Goal: Task Accomplishment & Management: Manage account settings

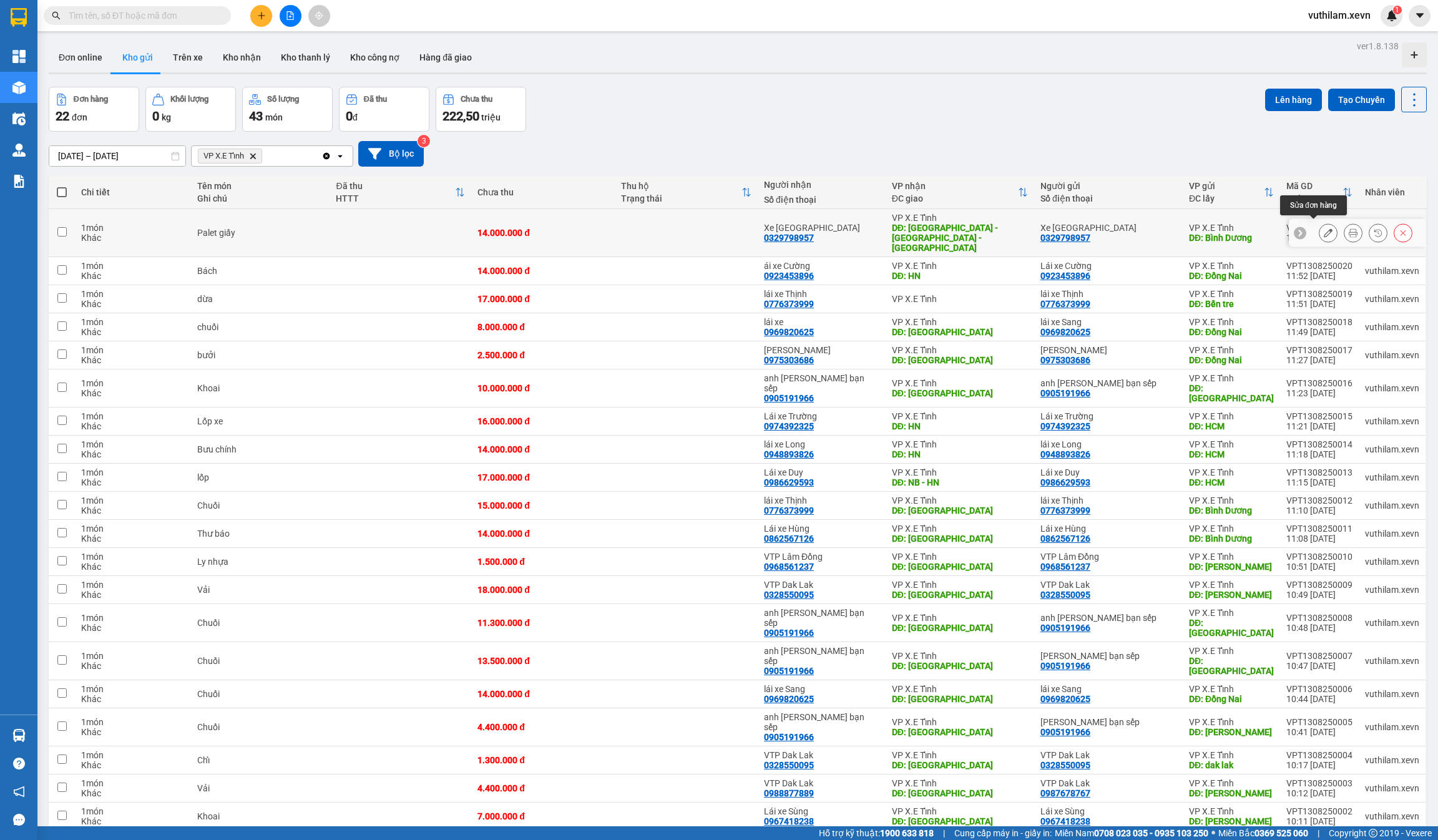
click at [1323, 229] on icon at bounding box center [1327, 232] width 9 height 9
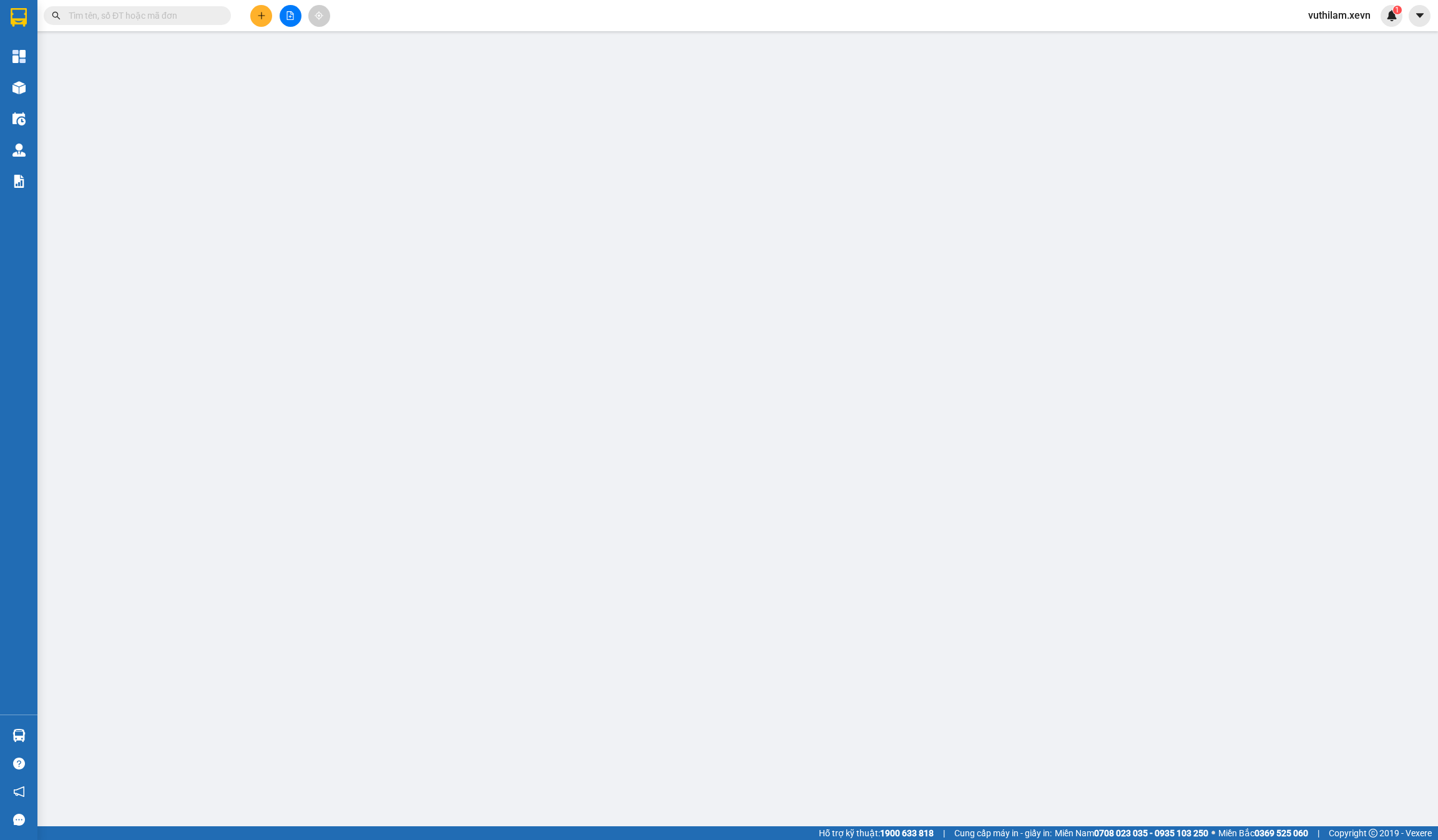
type input "0329798957"
type input "Xe [GEOGRAPHIC_DATA]"
type input "Bình Dương"
type input "0329798957"
type input "Xe [GEOGRAPHIC_DATA]"
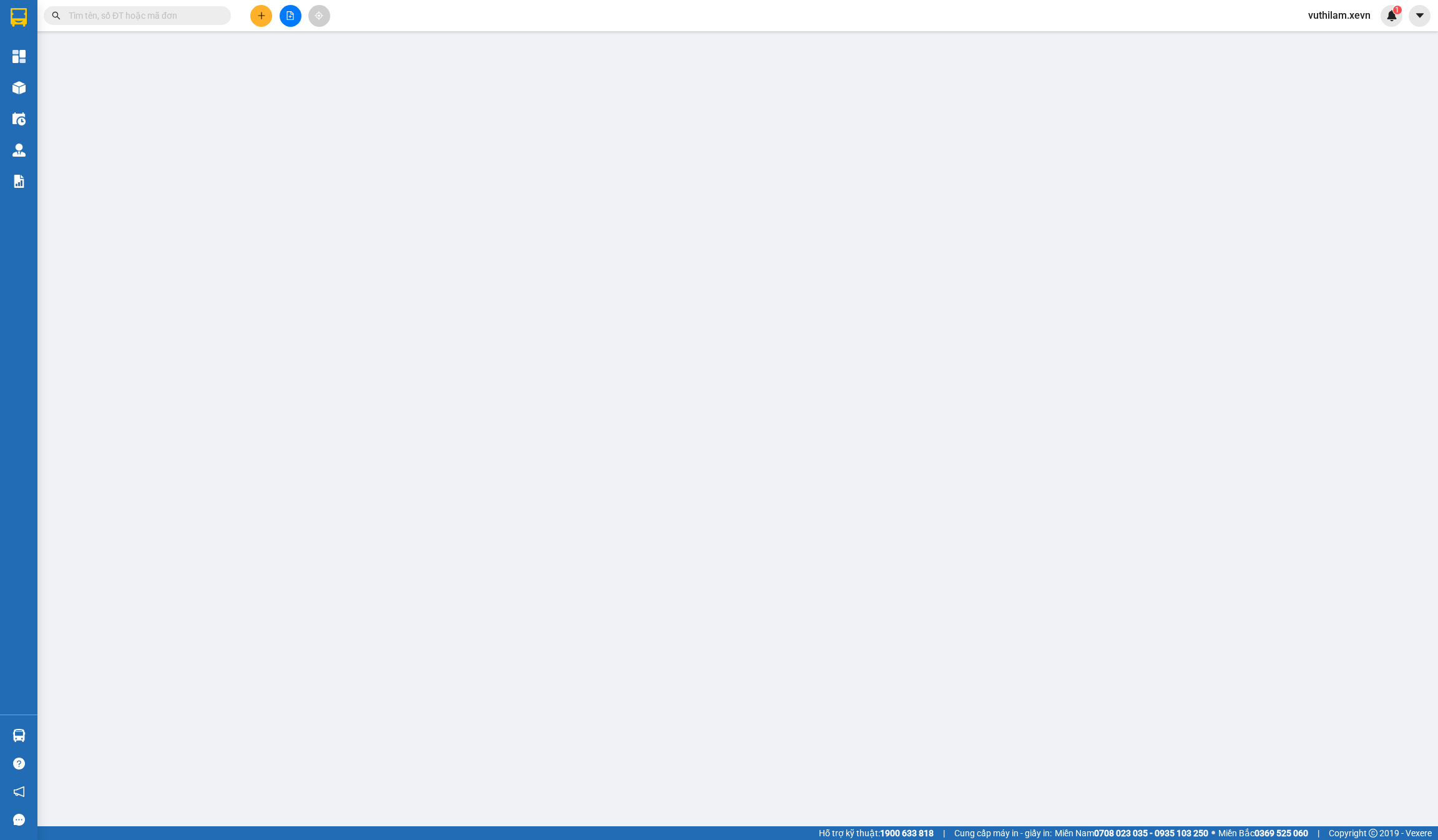
type input "[GEOGRAPHIC_DATA] - [GEOGRAPHIC_DATA] - [GEOGRAPHIC_DATA]"
type input "Chưa chốt cước"
type input "14.000.000"
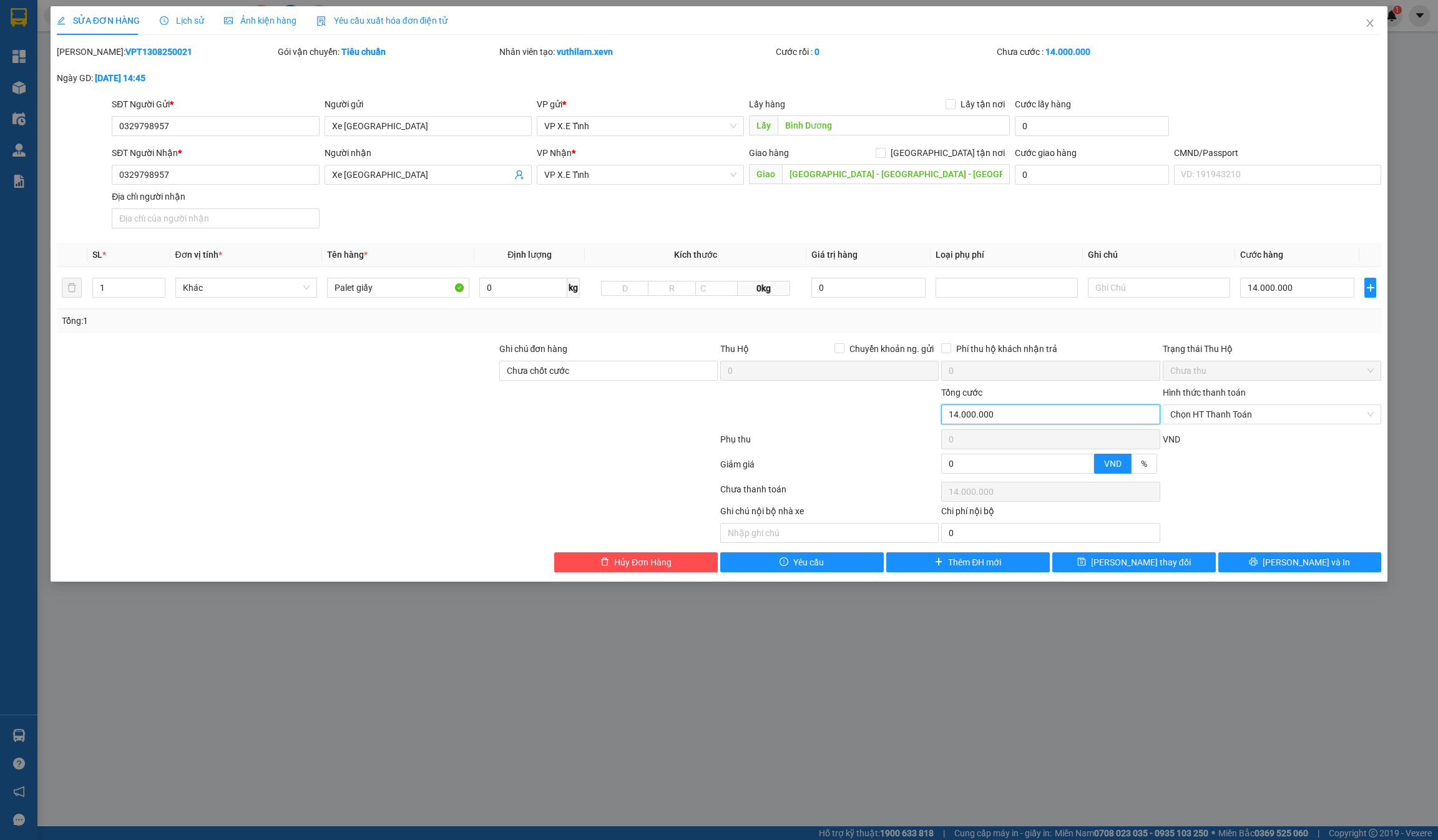
click at [986, 418] on input "14.000.000" at bounding box center [1050, 414] width 218 height 20
click at [1281, 291] on input "14.000.000" at bounding box center [1297, 287] width 114 height 20
click at [1253, 284] on input "14.000.000" at bounding box center [1297, 287] width 114 height 20
type input "1.000.000"
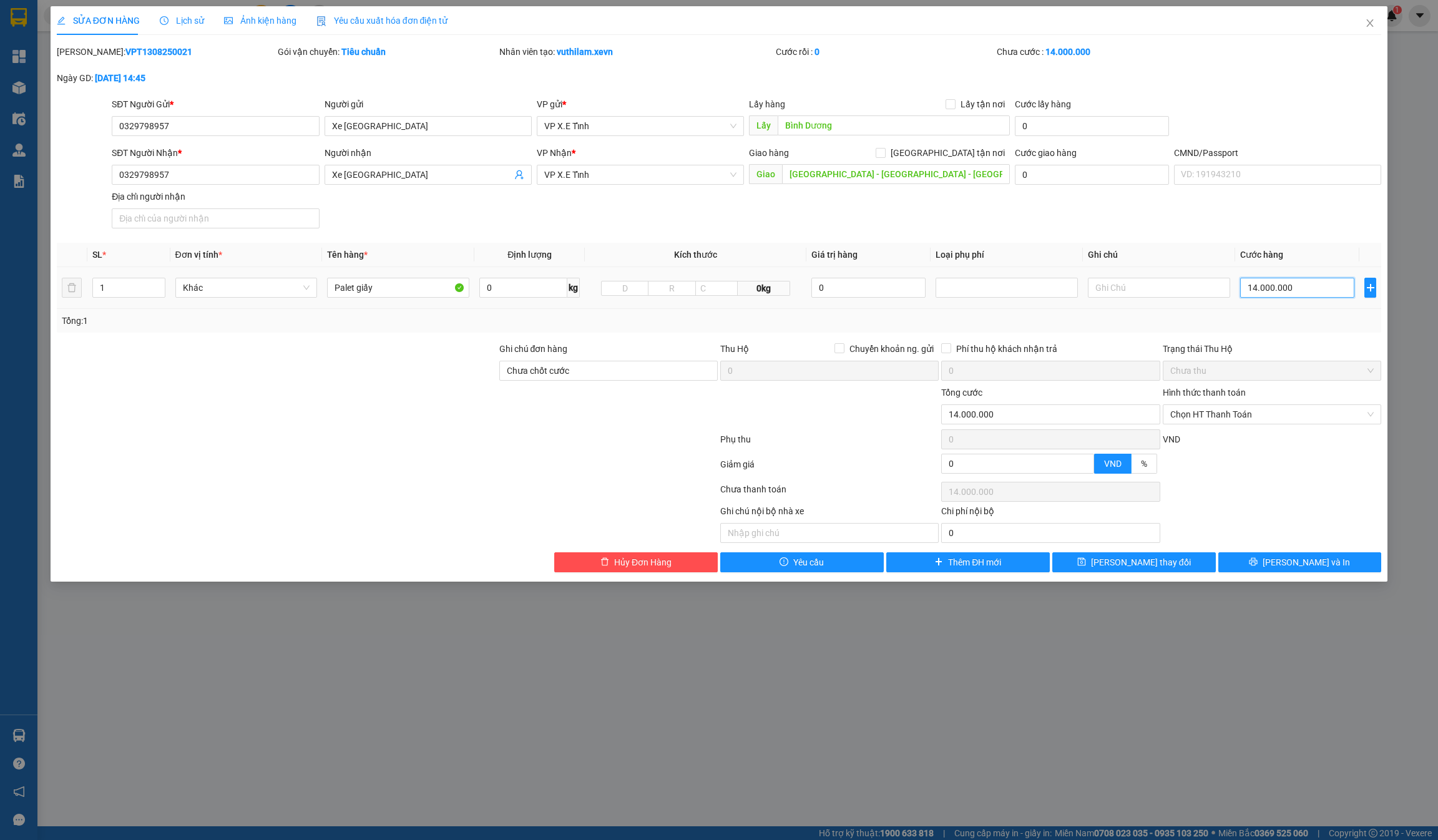
type input "1.000.000"
type input "11"
type input "00.000.011"
type input "11"
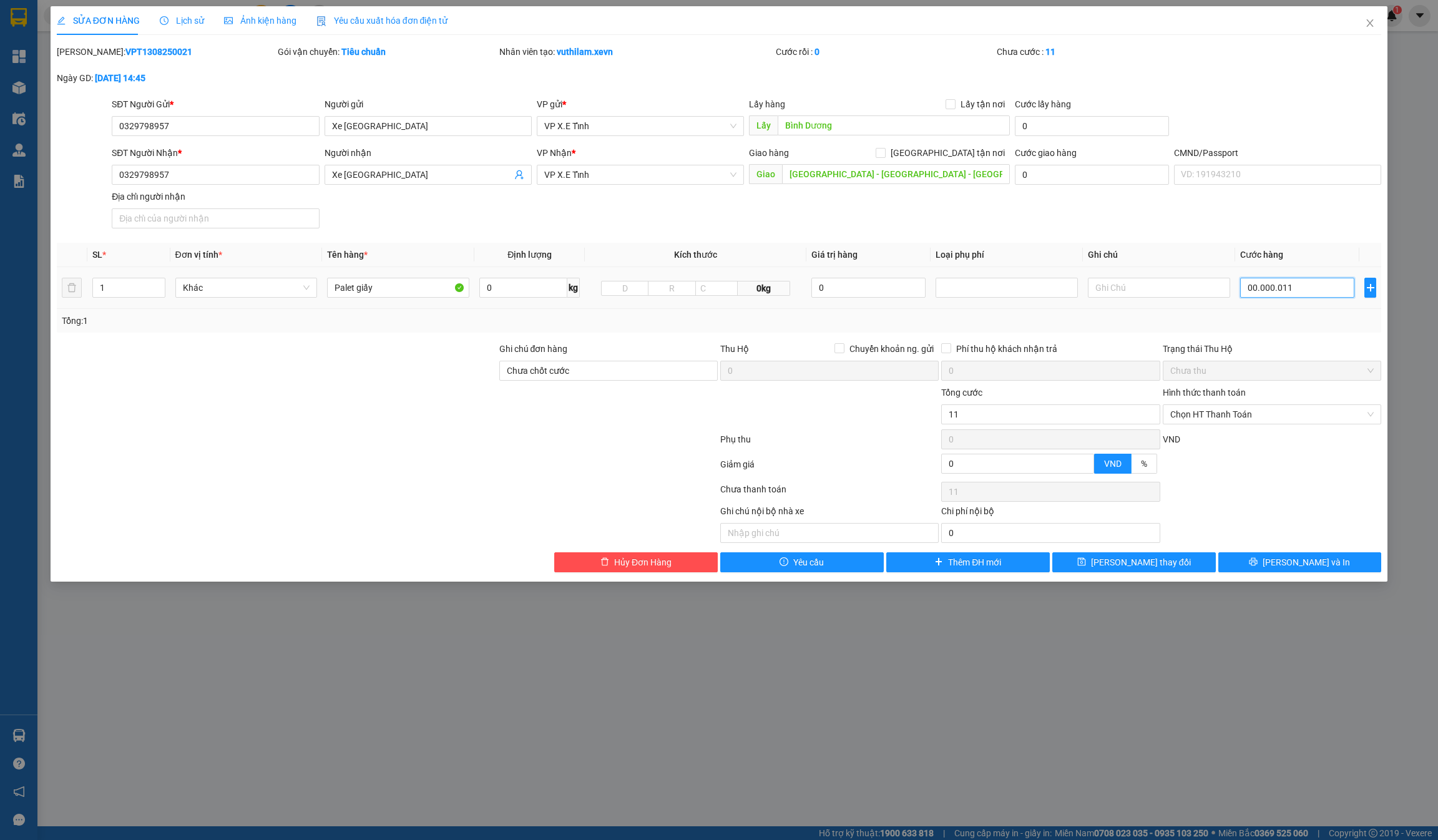
type input "11"
type input "011"
drag, startPoint x: 1295, startPoint y: 281, endPoint x: 1246, endPoint y: 291, distance: 50.0
click at [1246, 291] on input "011" at bounding box center [1297, 287] width 114 height 20
type input "1"
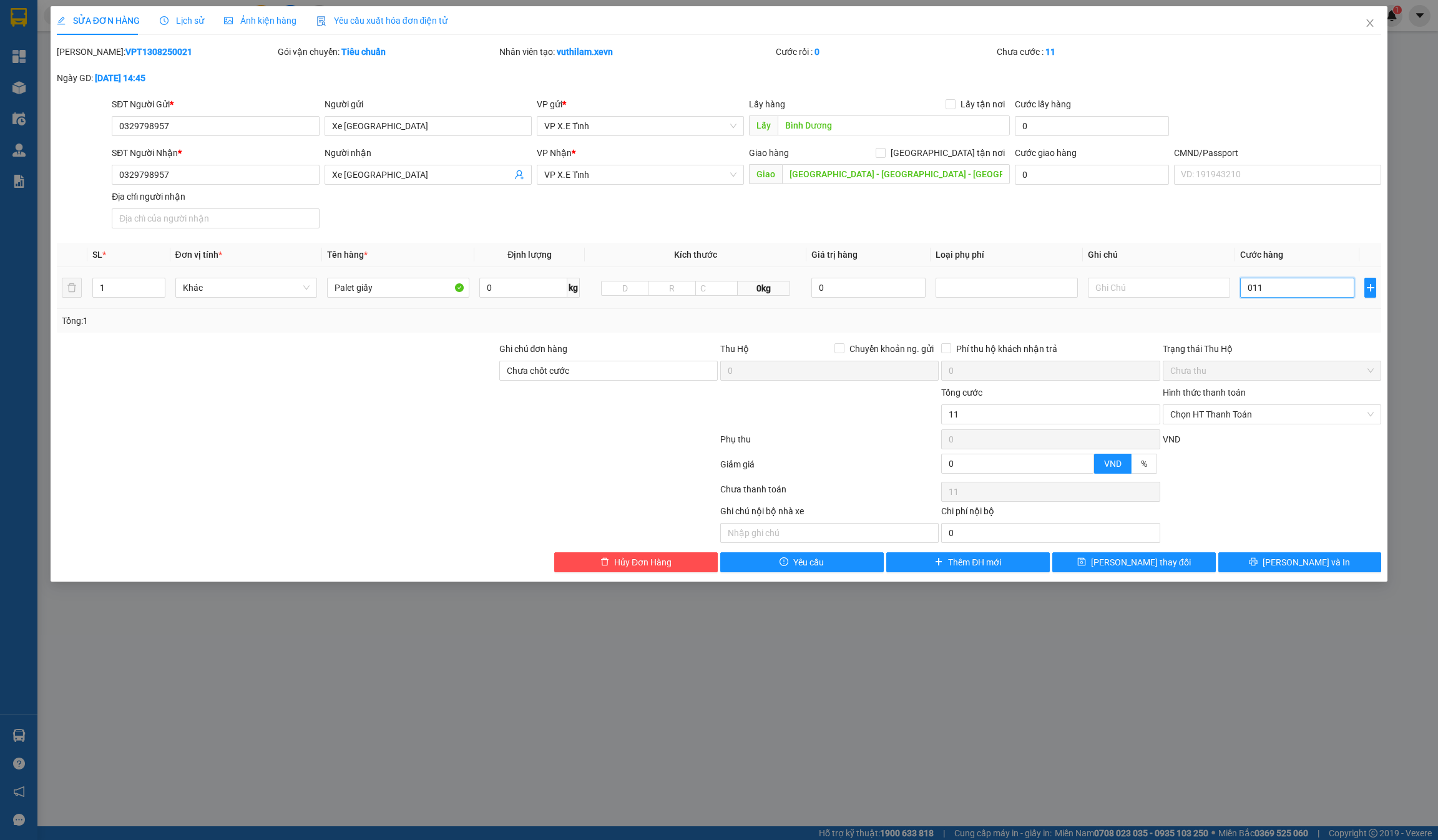
type input "1"
type input "11"
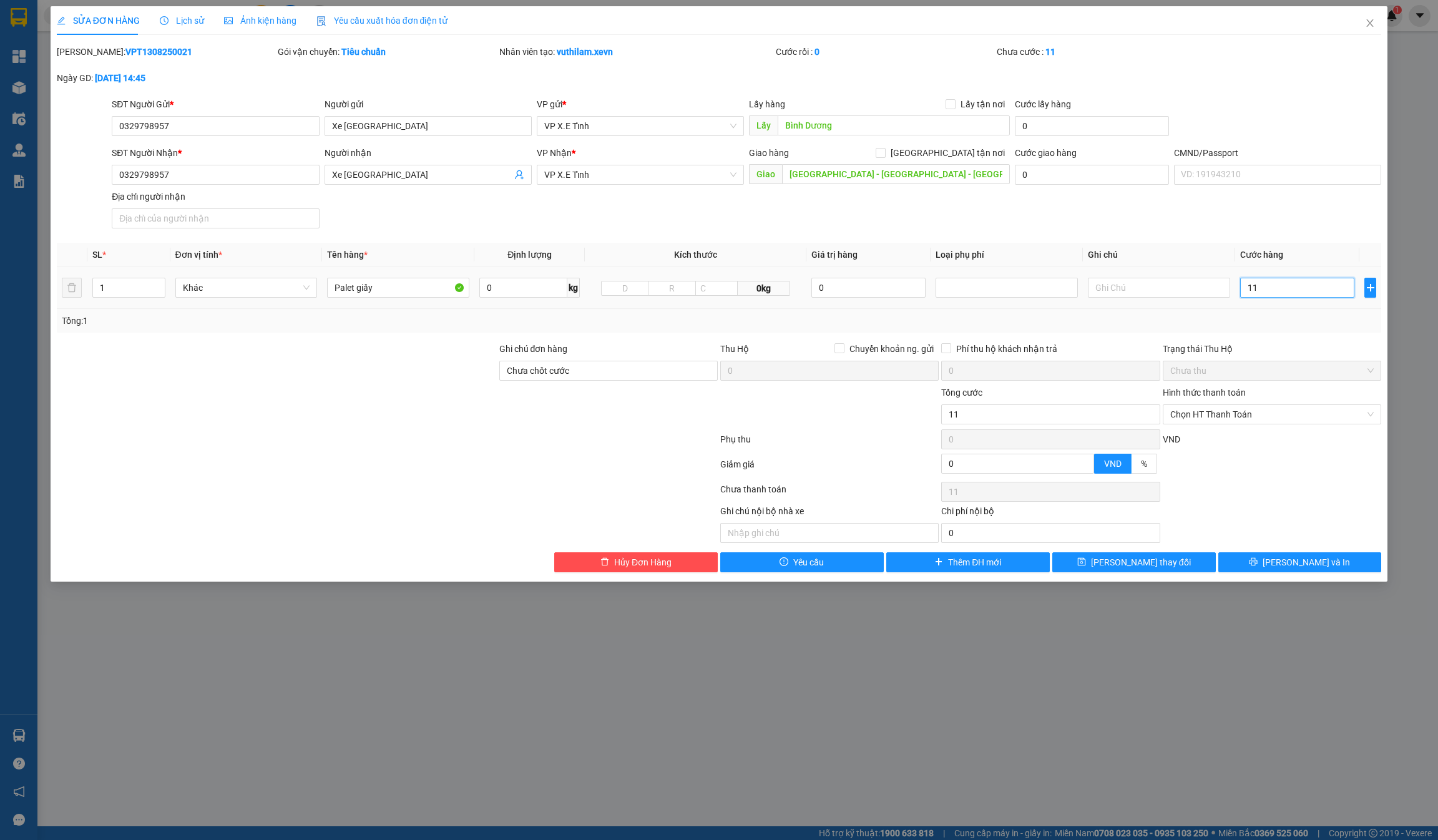
type input "110"
type input "1.100"
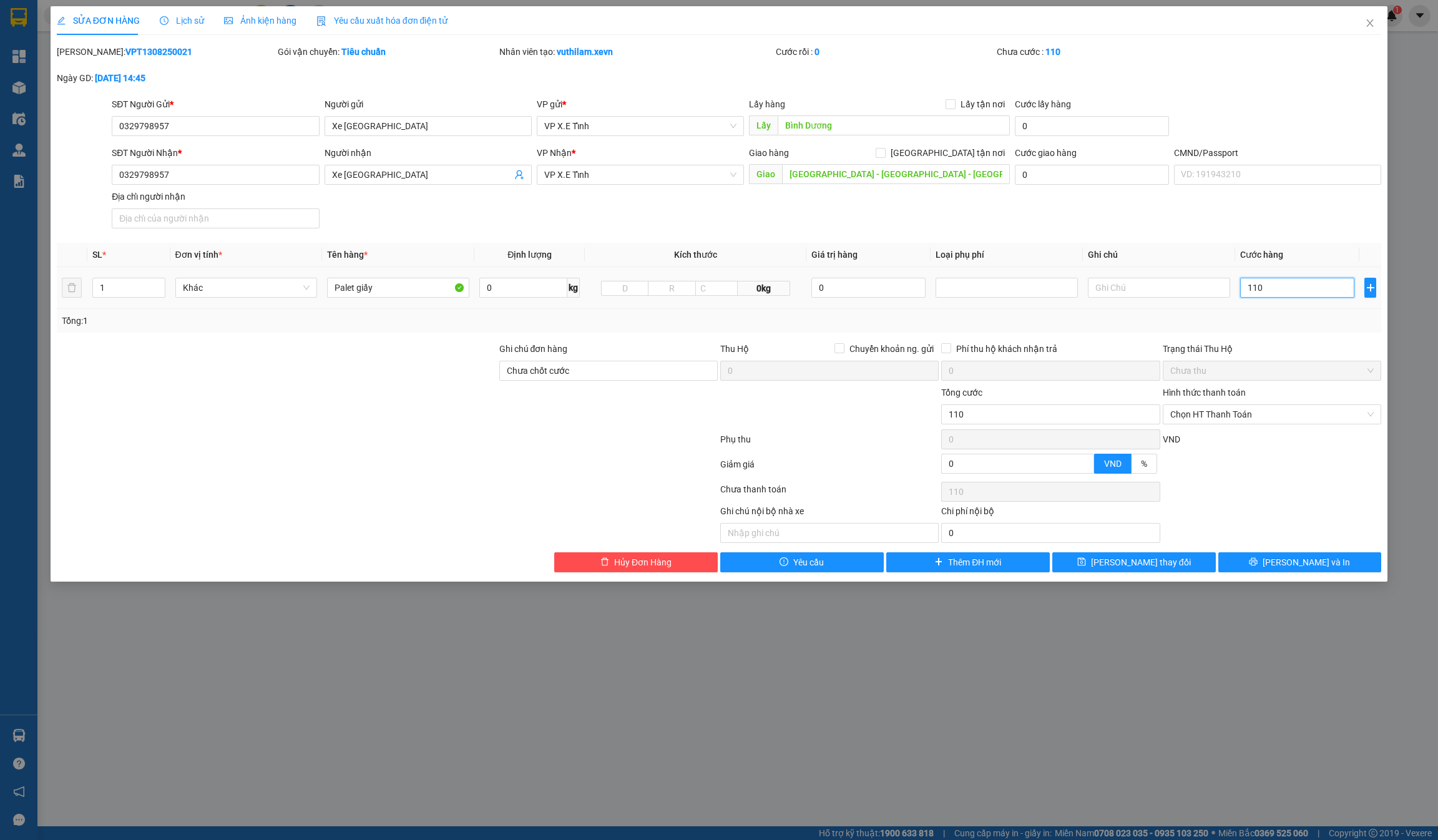
type input "1.100"
type input "111.000"
type input "11.110.000"
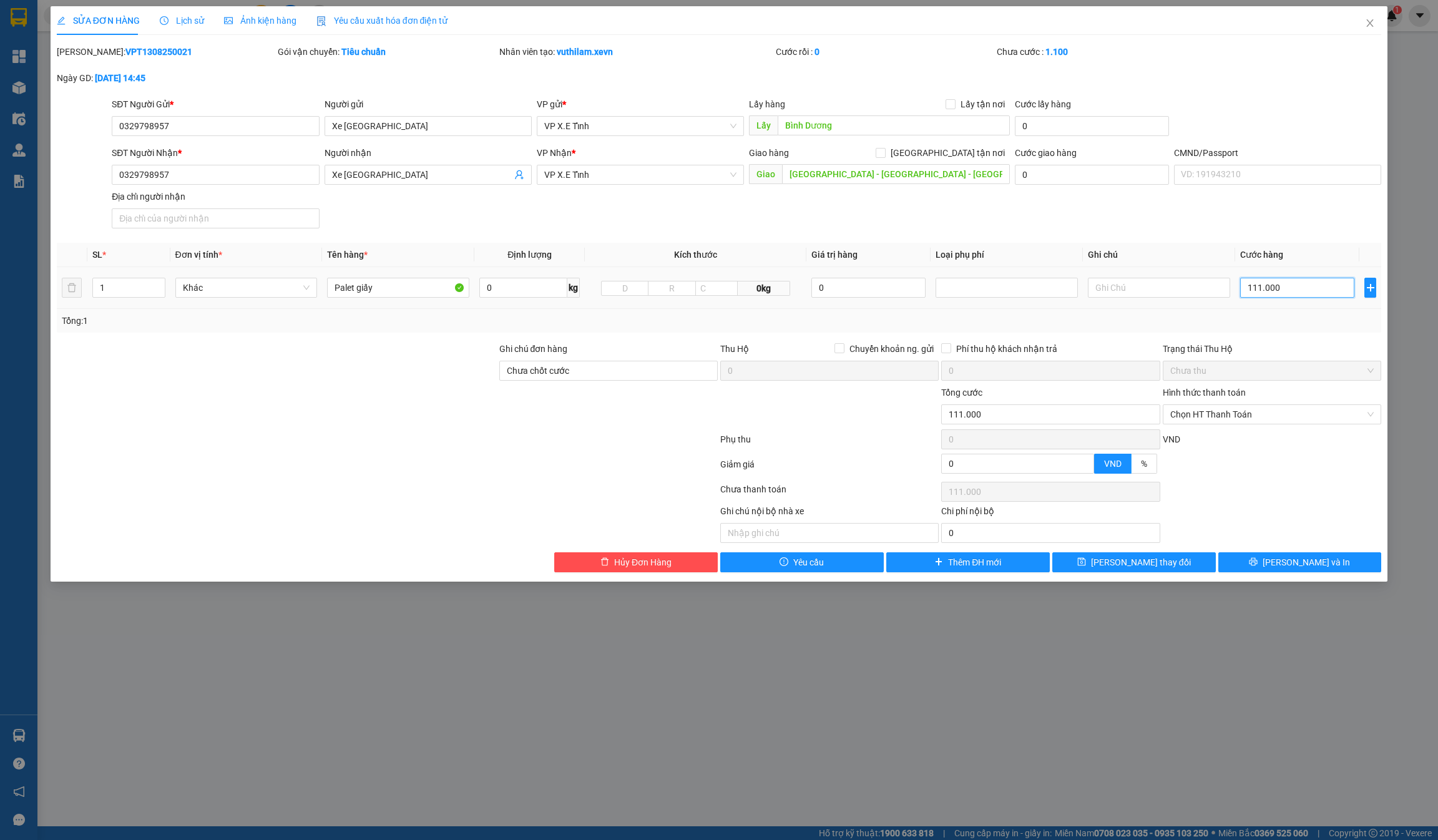
type input "11.110.000"
type input "1.111.100.000"
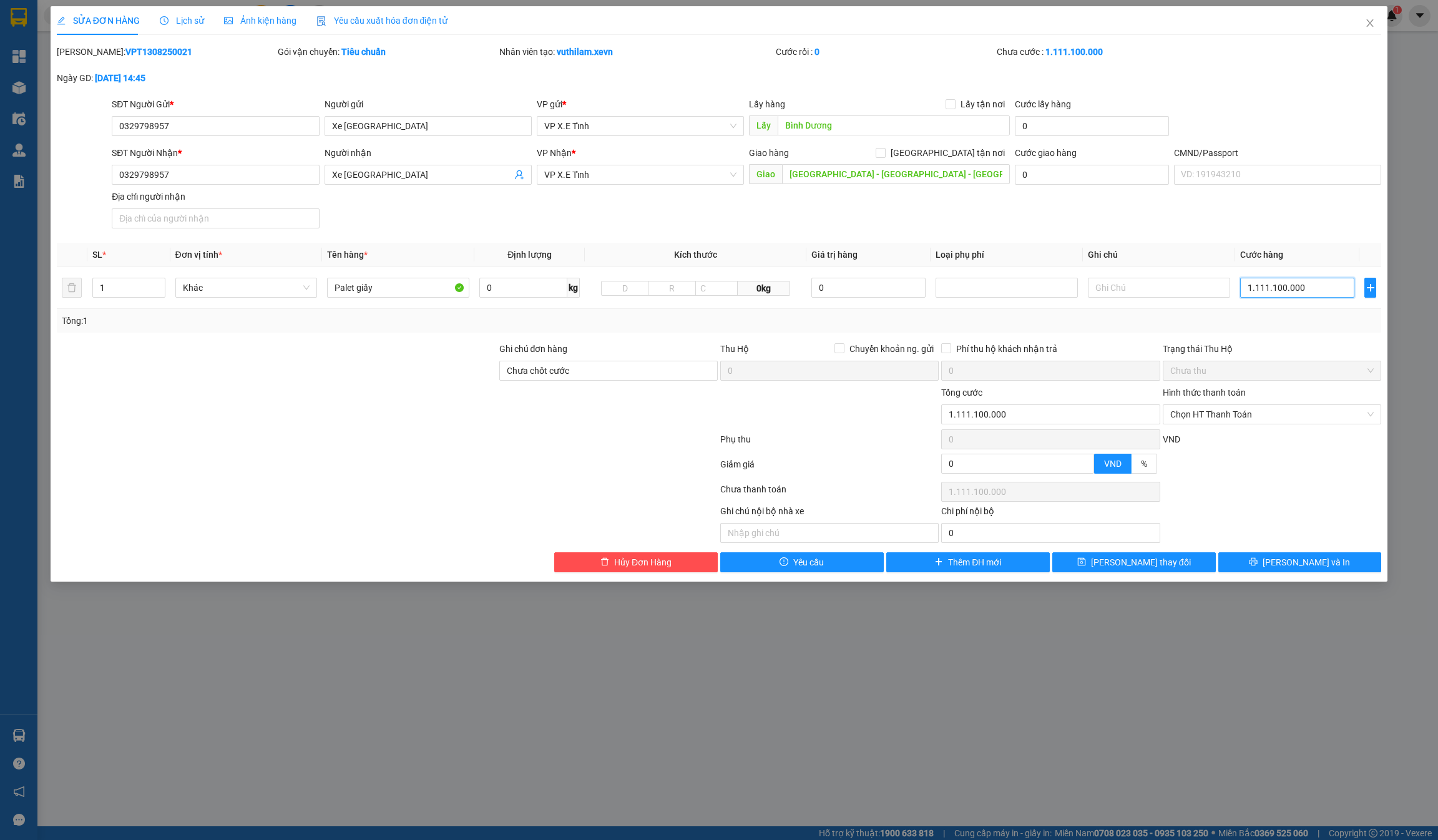
type input "1.100.000"
type input "01.100.000"
drag, startPoint x: 1319, startPoint y: 283, endPoint x: 1185, endPoint y: 285, distance: 134.0
click at [1185, 285] on tr "1 Khác Palet giấy 0 kg 0kg 0 01.100.000" at bounding box center [719, 287] width 1325 height 41
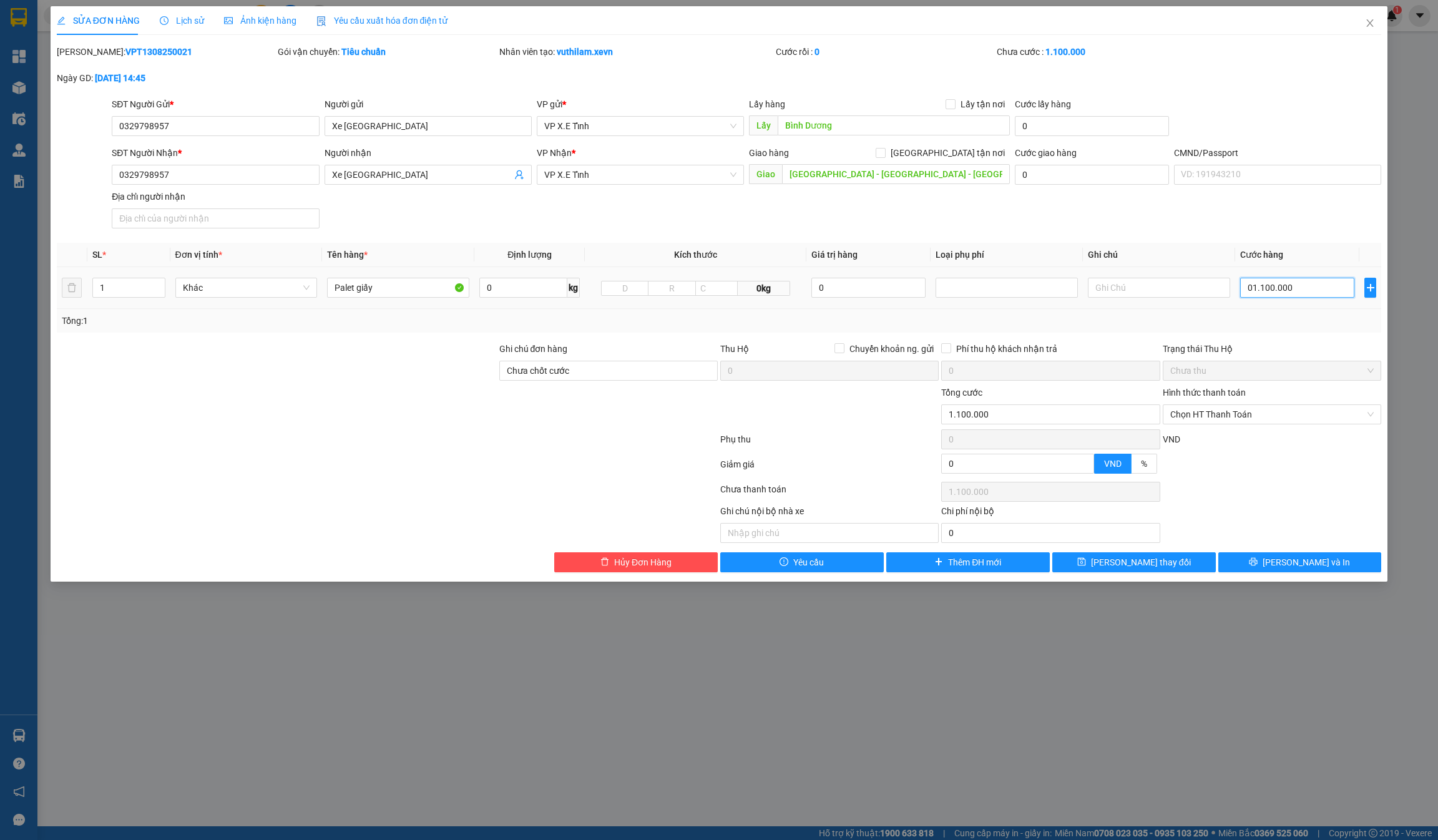
type input "0"
paste input "11.000.000"
type input "11.000.000"
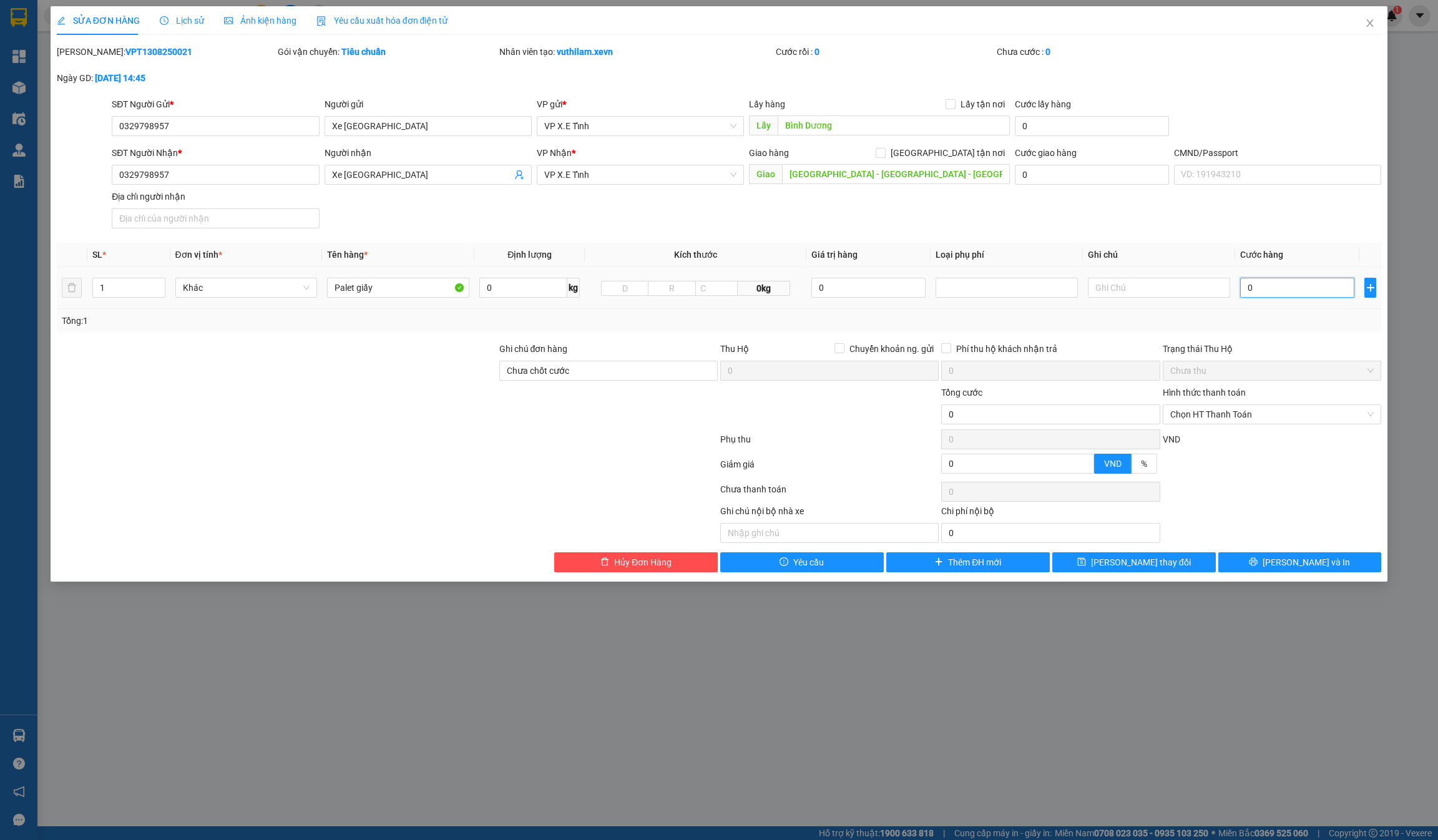
type input "11.000.000"
click at [1128, 571] on button "[PERSON_NAME] thay đổi" at bounding box center [1134, 562] width 164 height 20
